Goal: Task Accomplishment & Management: Use online tool/utility

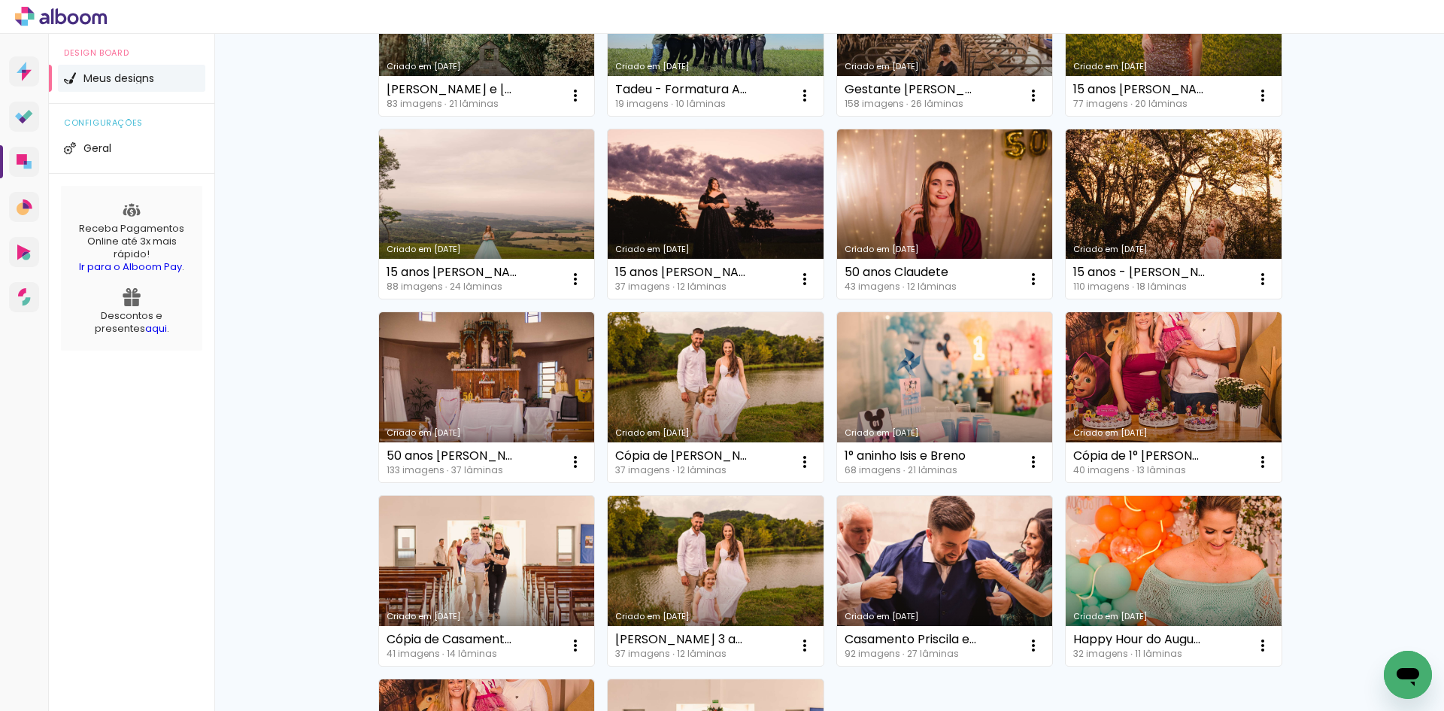
scroll to position [677, 0]
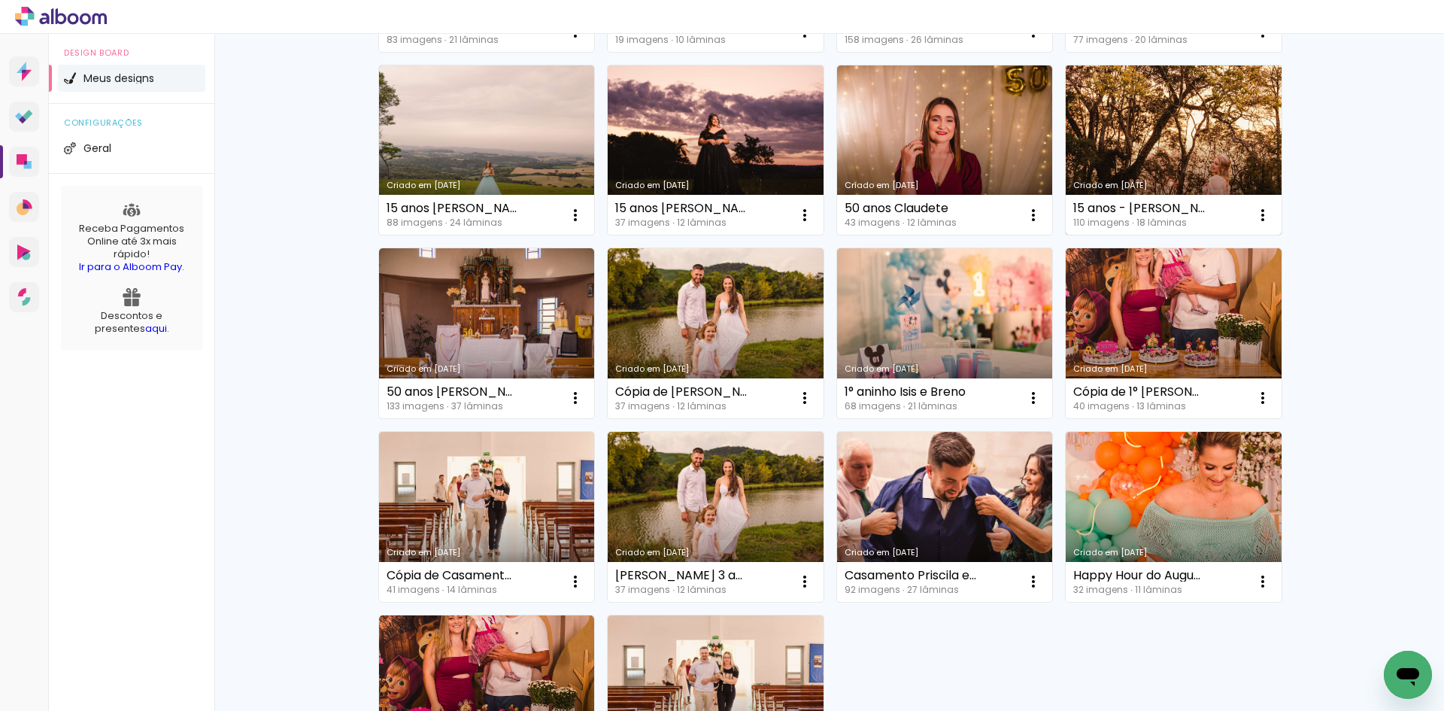
click at [1222, 159] on link "Criado em [DATE]" at bounding box center [1174, 150] width 216 height 170
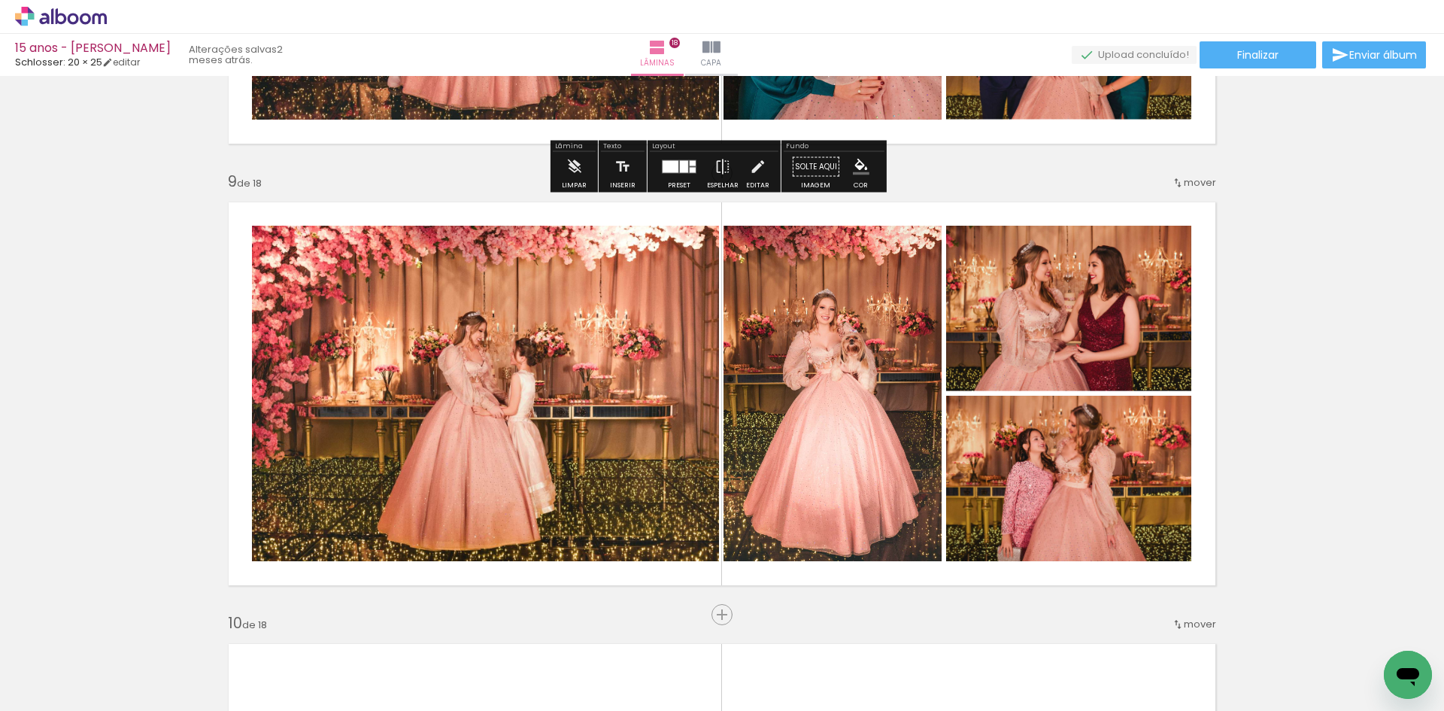
scroll to position [3536, 0]
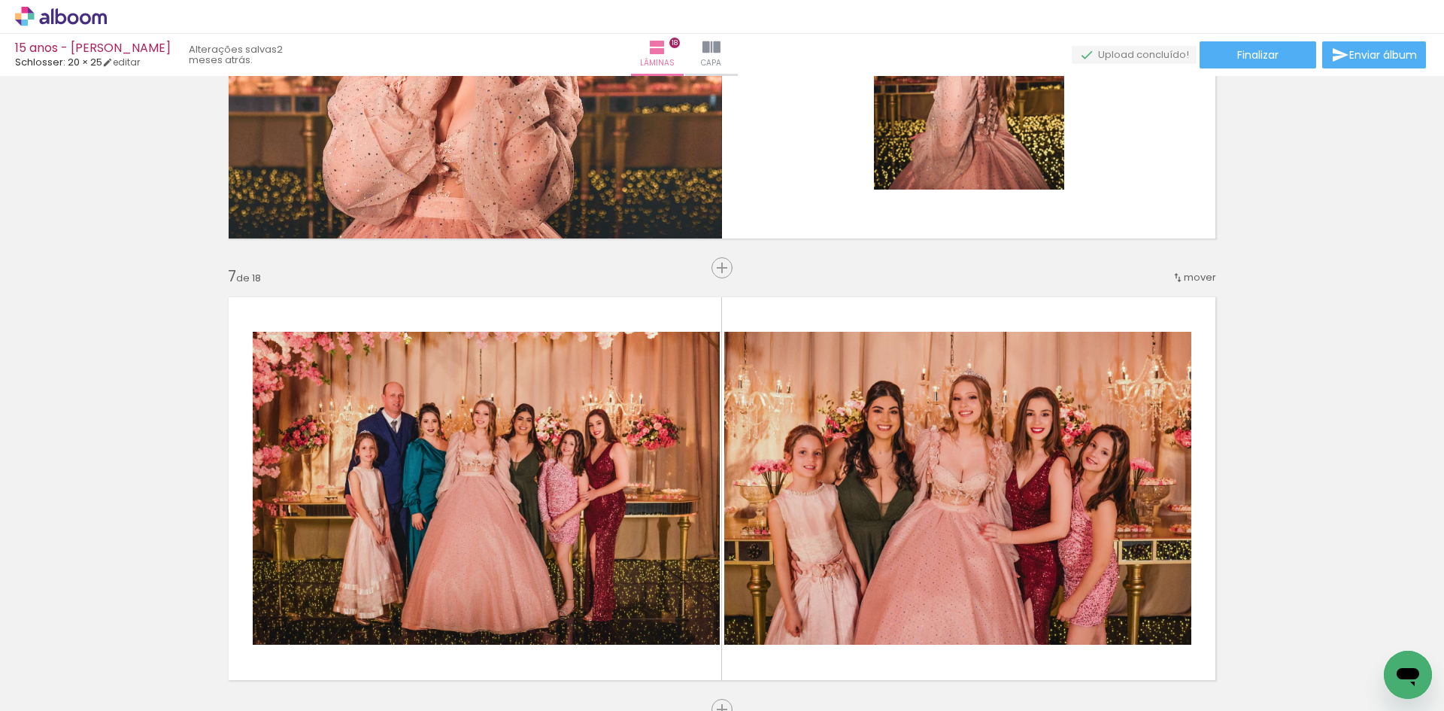
click at [835, 395] on quentale-photo at bounding box center [957, 488] width 467 height 313
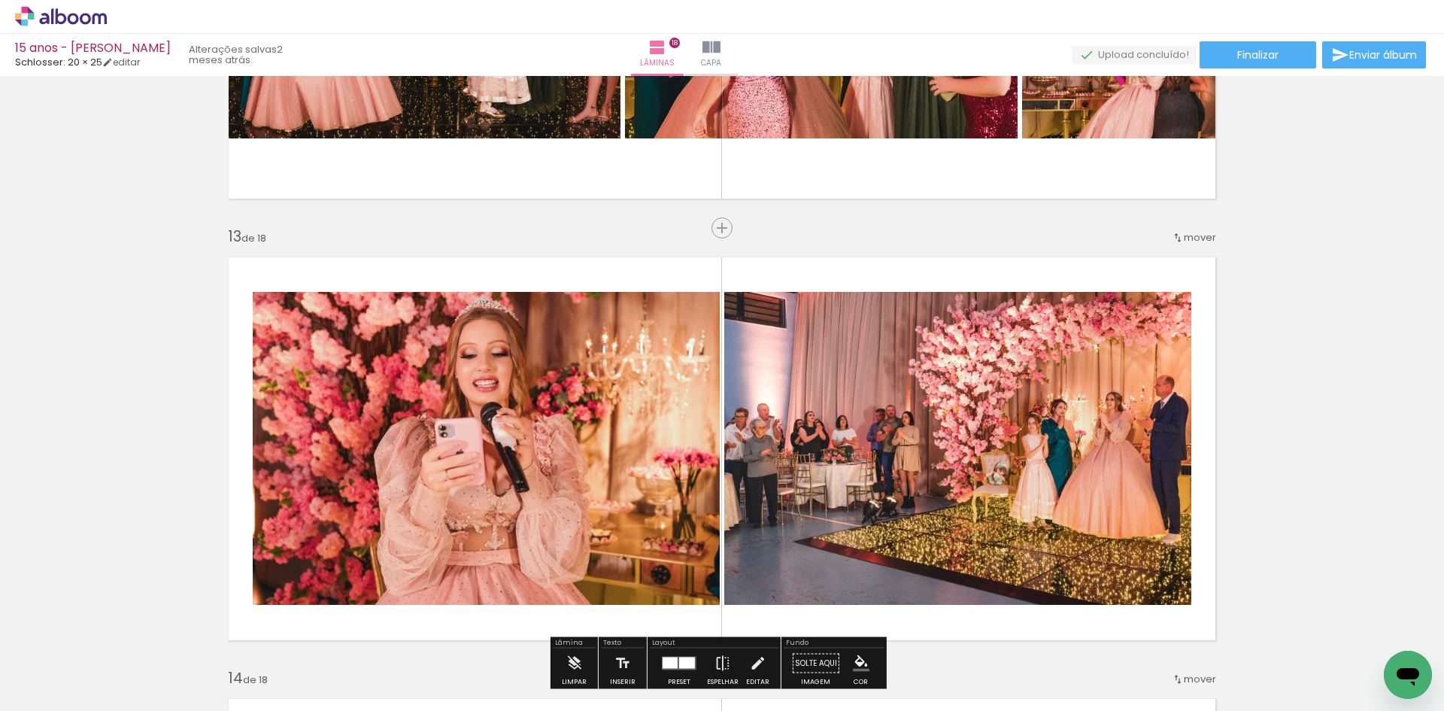
scroll to position [5266, 0]
